Goal: Complete application form

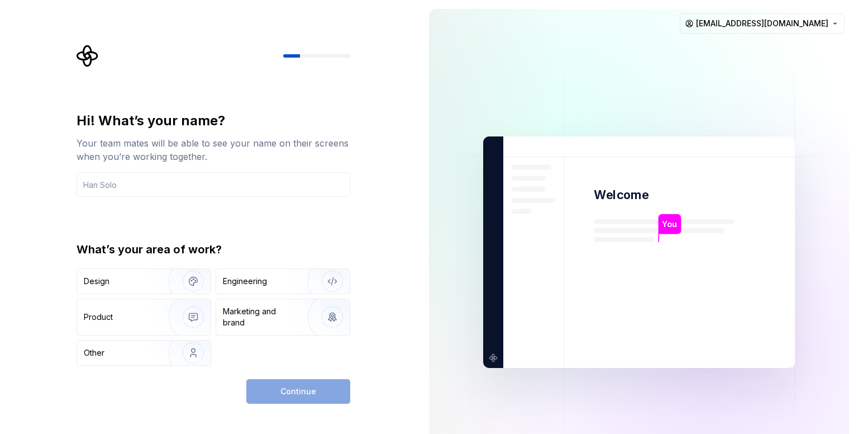
click at [258, 383] on div "Continue" at bounding box center [298, 391] width 104 height 25
click at [239, 280] on div "Engineering" at bounding box center [245, 280] width 44 height 11
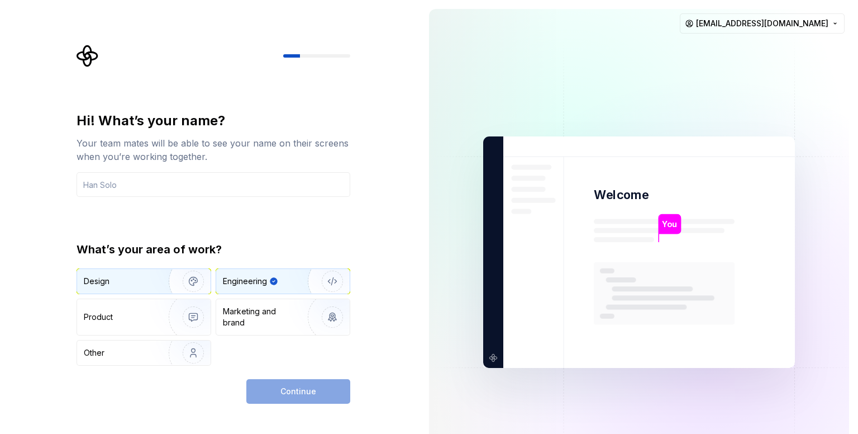
click at [160, 287] on img "button" at bounding box center [186, 281] width 72 height 75
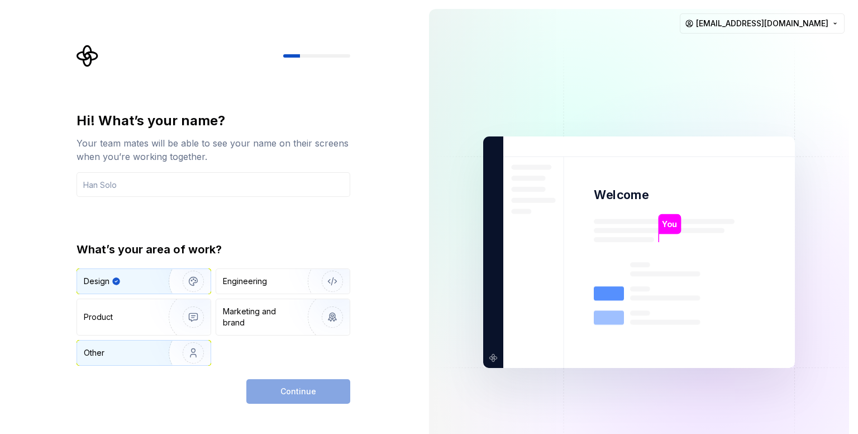
click at [163, 356] on img "button" at bounding box center [186, 352] width 72 height 75
click at [168, 279] on img "button" at bounding box center [186, 281] width 72 height 75
click at [293, 287] on img "button" at bounding box center [325, 281] width 72 height 75
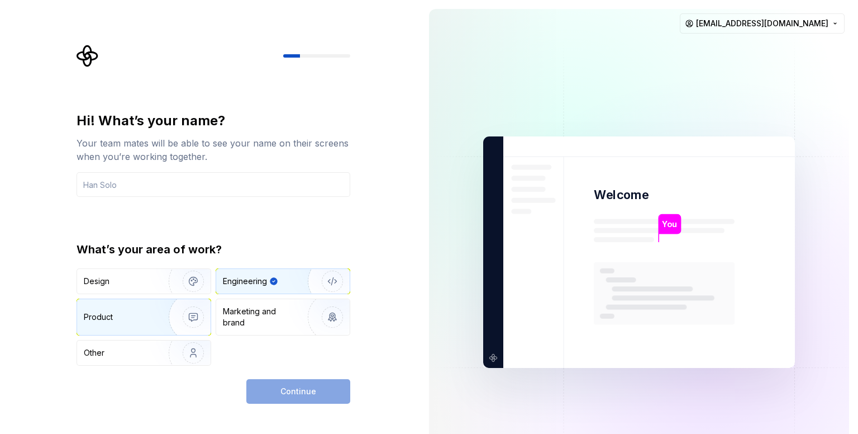
click at [173, 310] on img "button" at bounding box center [186, 316] width 72 height 75
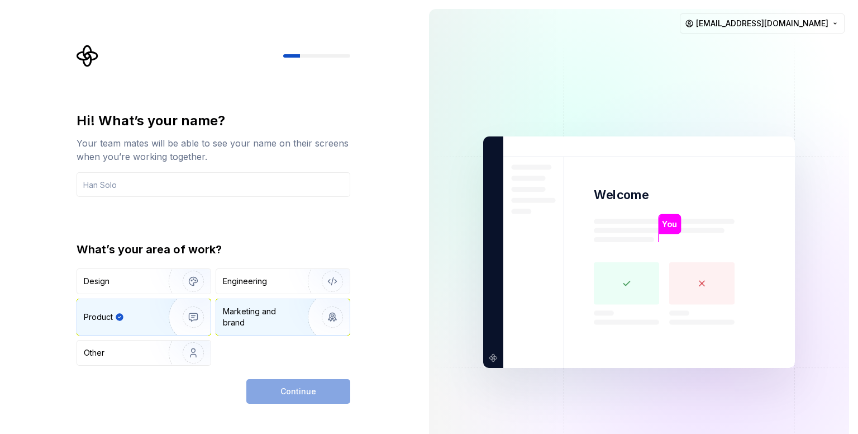
click at [270, 312] on div "Marketing and brand" at bounding box center [260, 317] width 75 height 22
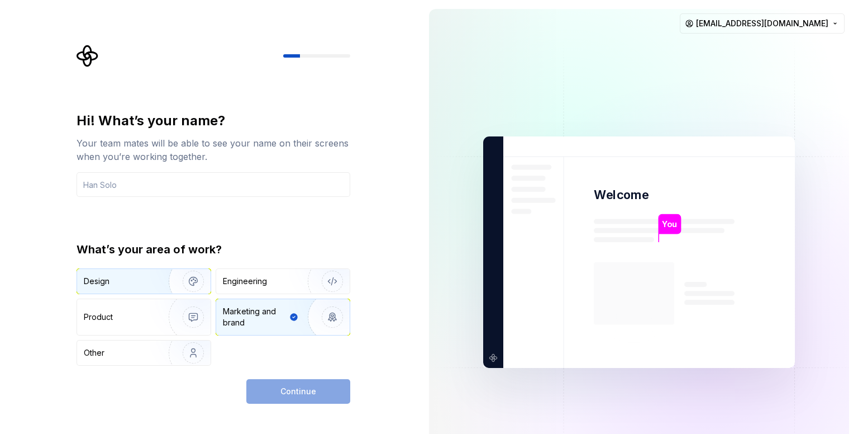
click at [150, 277] on img "button" at bounding box center [186, 281] width 72 height 75
click at [268, 391] on div "Continue" at bounding box center [298, 391] width 104 height 25
click at [295, 389] on div "Continue" at bounding box center [298, 391] width 104 height 25
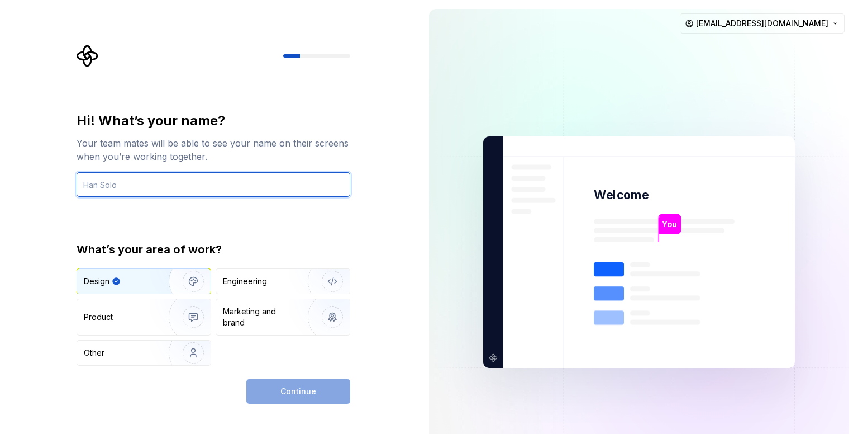
click at [261, 177] on input "text" at bounding box center [214, 184] width 274 height 25
type input "dd"
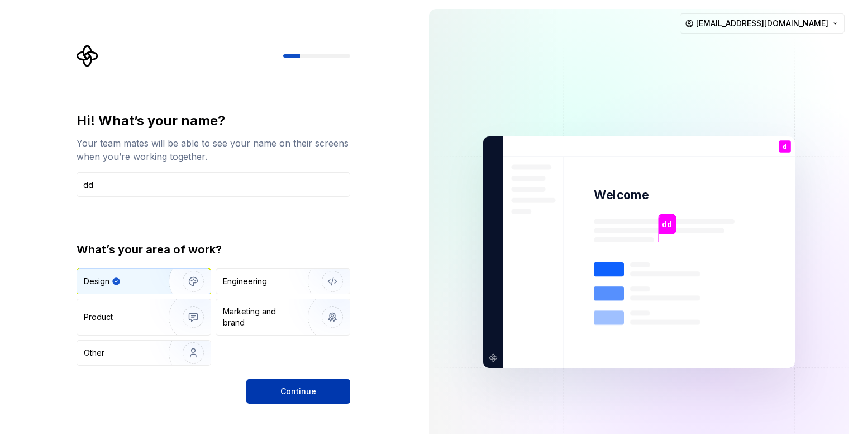
click at [263, 394] on button "Continue" at bounding box center [298, 391] width 104 height 25
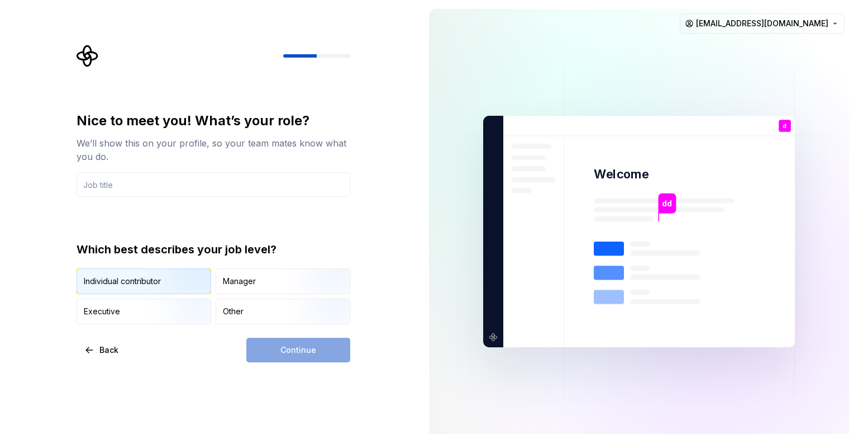
click at [156, 277] on img "button" at bounding box center [184, 295] width 72 height 75
click at [249, 275] on div "Manager" at bounding box center [239, 280] width 33 height 11
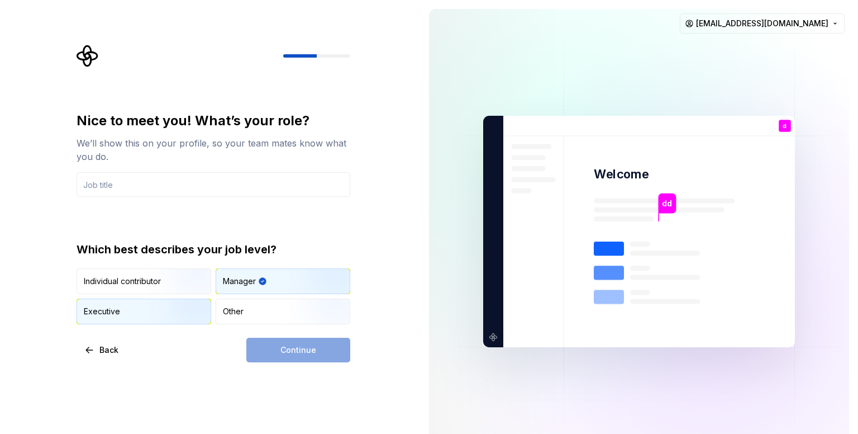
click at [132, 318] on div "Executive" at bounding box center [144, 311] width 134 height 25
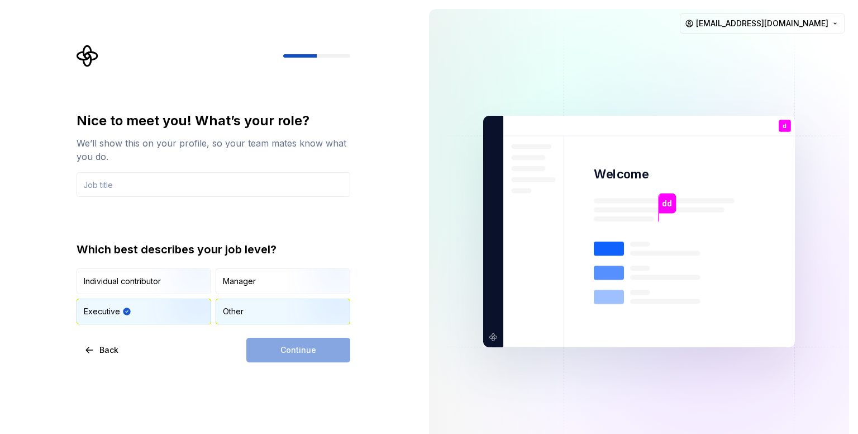
click at [239, 322] on div "Other" at bounding box center [283, 311] width 134 height 25
click at [274, 345] on div "Continue" at bounding box center [298, 349] width 104 height 25
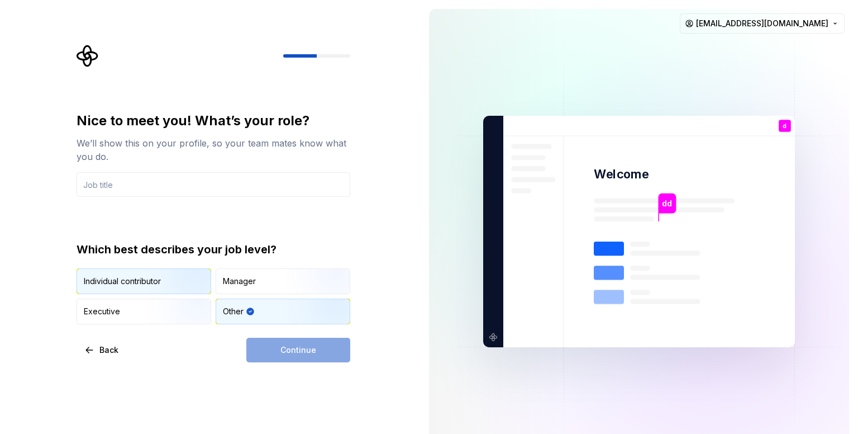
click at [179, 282] on img "button" at bounding box center [184, 295] width 72 height 75
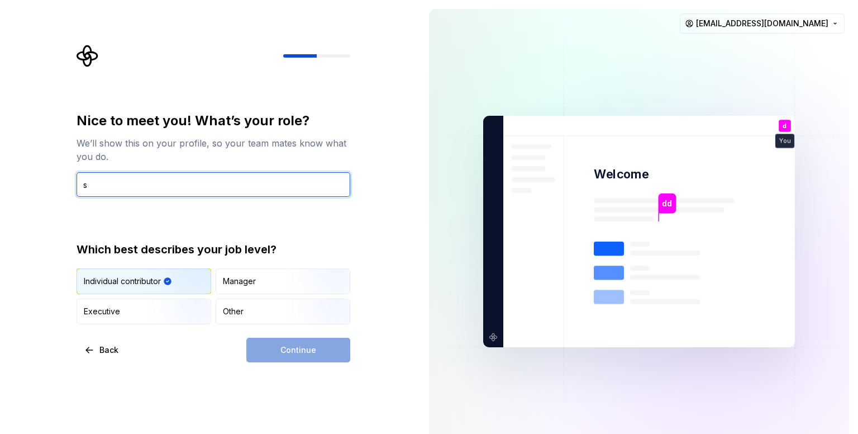
click at [165, 182] on input "s" at bounding box center [214, 184] width 274 height 25
type input "ss"
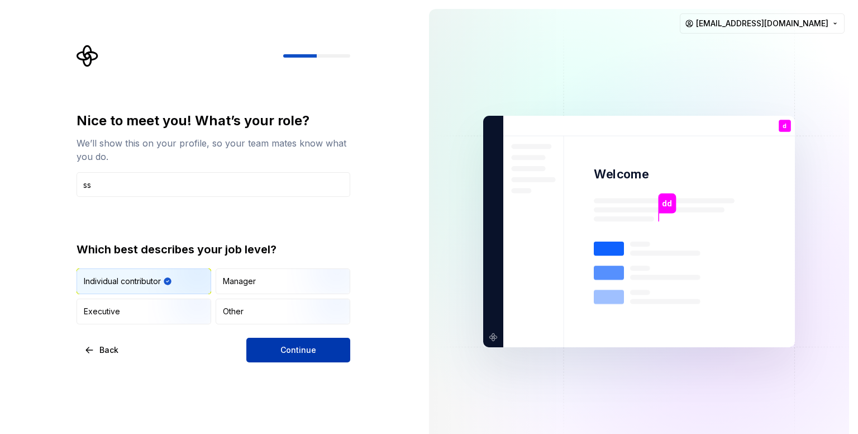
click at [279, 354] on button "Continue" at bounding box center [298, 349] width 104 height 25
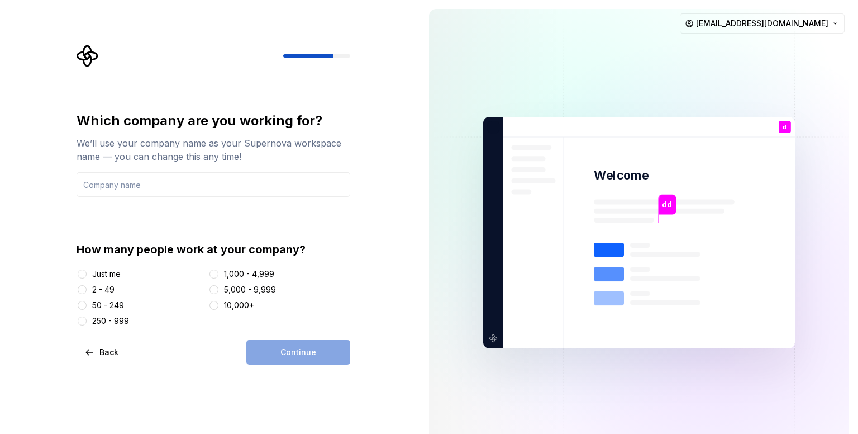
click at [87, 284] on div at bounding box center [82, 289] width 11 height 11
click at [85, 275] on button "Just me" at bounding box center [82, 273] width 9 height 9
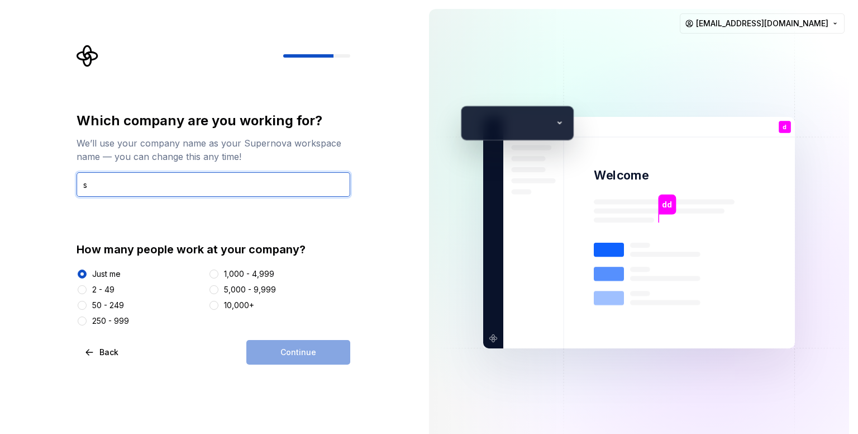
click at [196, 179] on input "s" at bounding box center [214, 184] width 274 height 25
type input "sss"
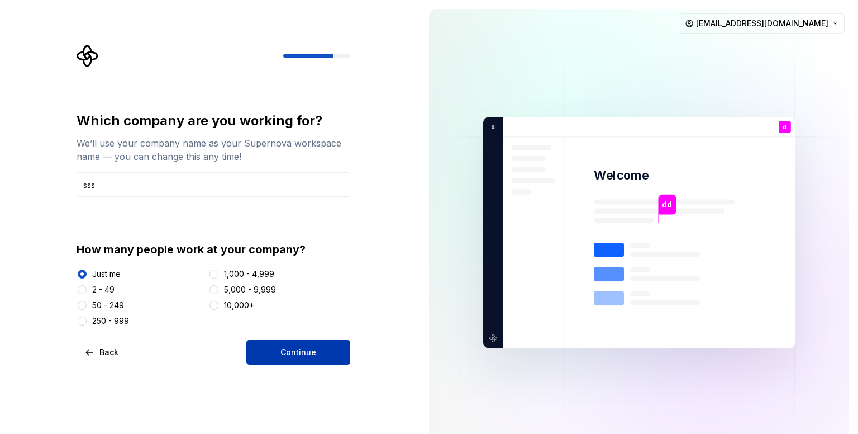
click at [270, 349] on button "Continue" at bounding box center [298, 352] width 104 height 25
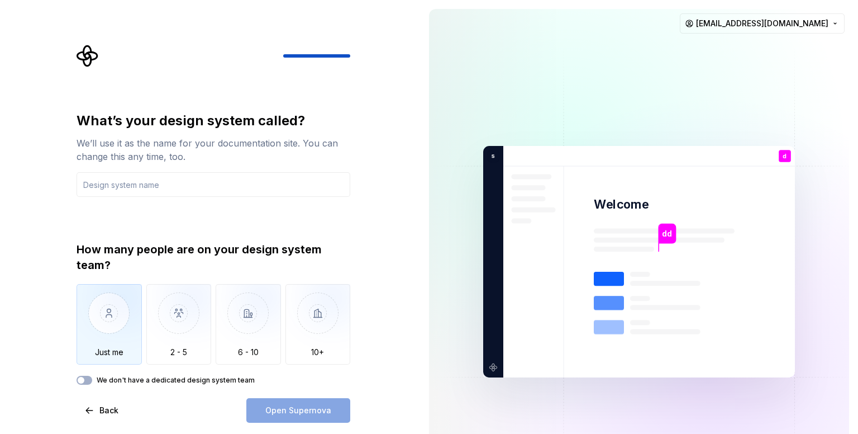
click at [129, 345] on img "button" at bounding box center [109, 321] width 65 height 75
click at [320, 401] on div "Open Supernova" at bounding box center [298, 410] width 104 height 25
click at [305, 406] on div "Open Supernova" at bounding box center [298, 410] width 104 height 25
click at [130, 191] on input "x" at bounding box center [214, 184] width 274 height 25
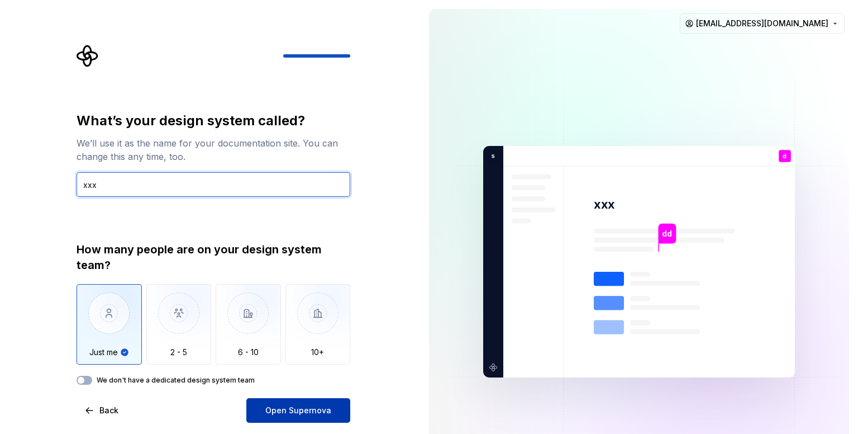
type input "xxx"
click at [295, 402] on button "Open Supernova" at bounding box center [298, 410] width 104 height 25
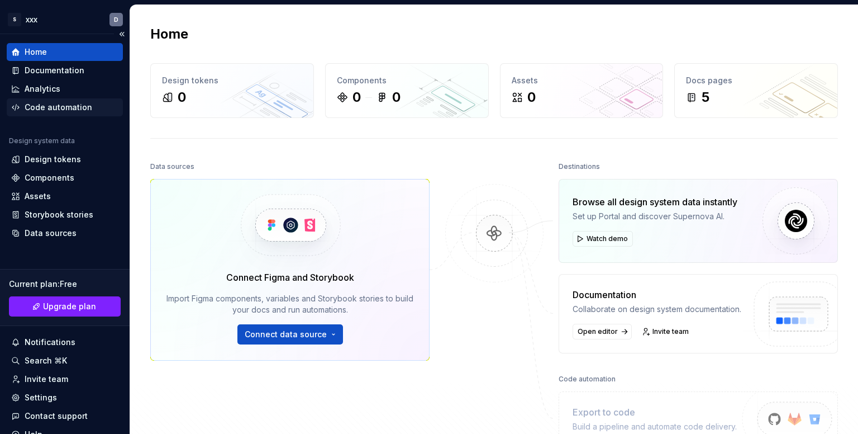
click at [49, 110] on div "Code automation" at bounding box center [59, 107] width 68 height 11
